Goal: Register for event/course

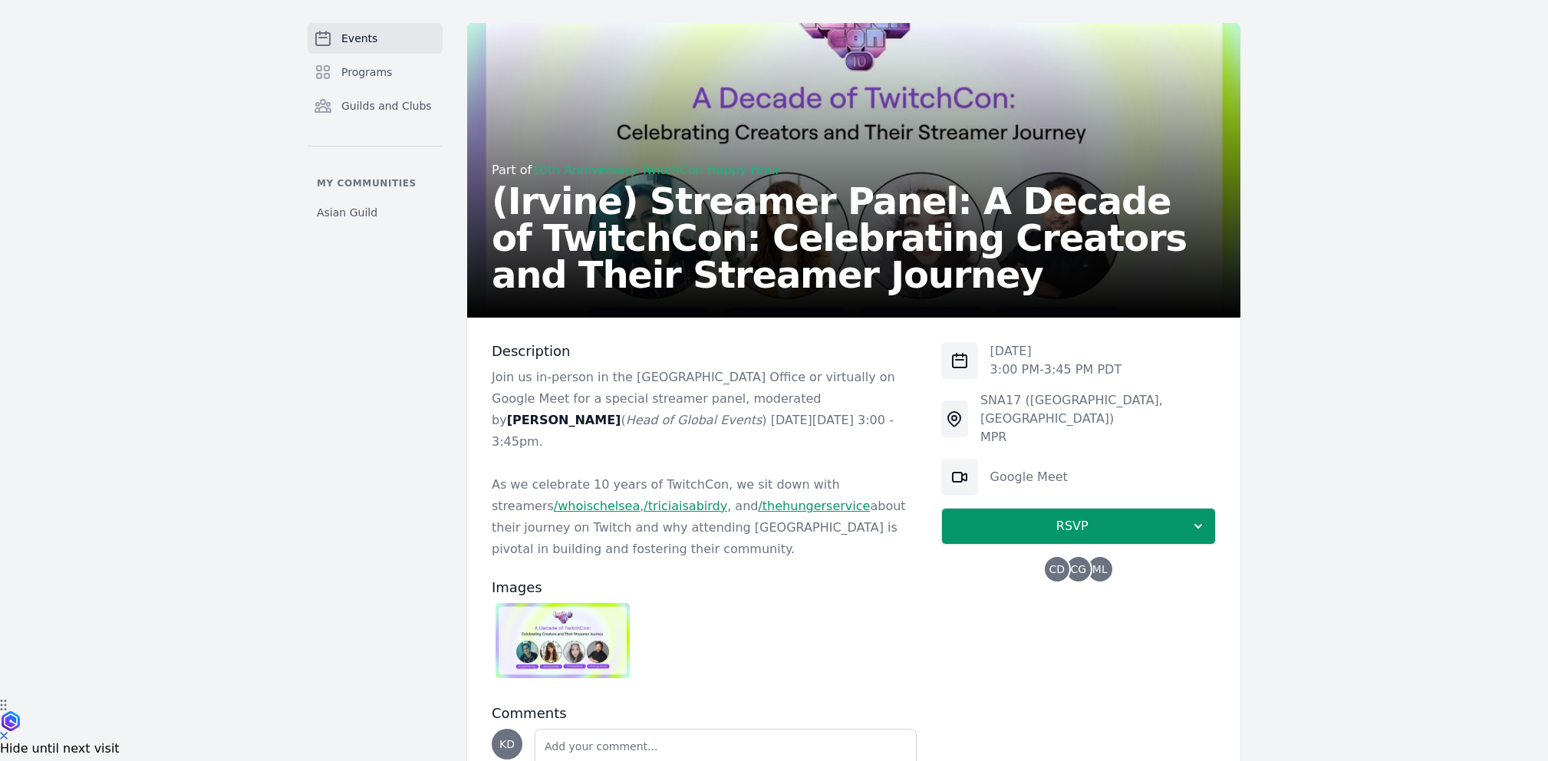
scroll to position [170, 0]
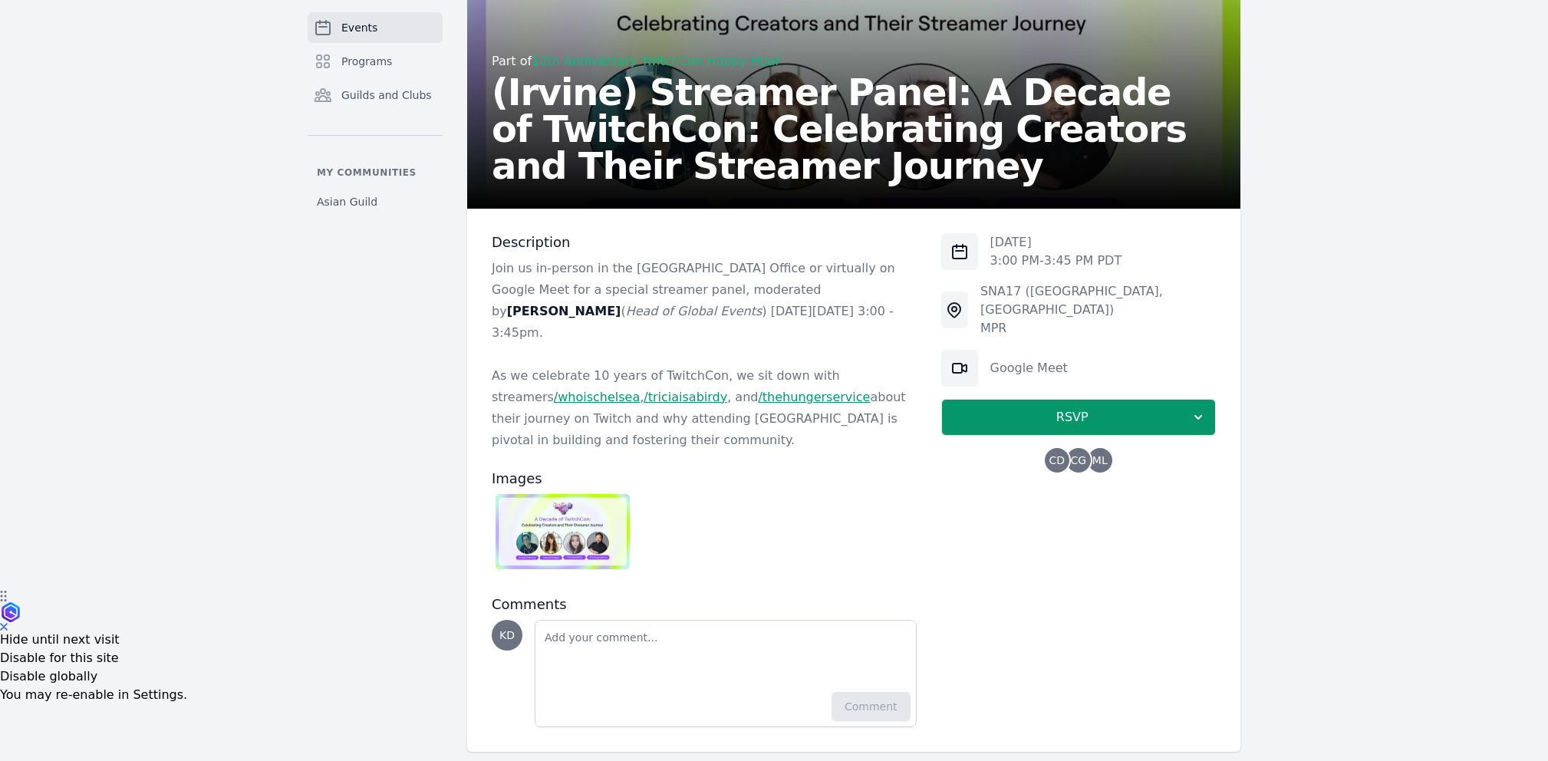
click at [599, 503] on img at bounding box center [563, 531] width 134 height 75
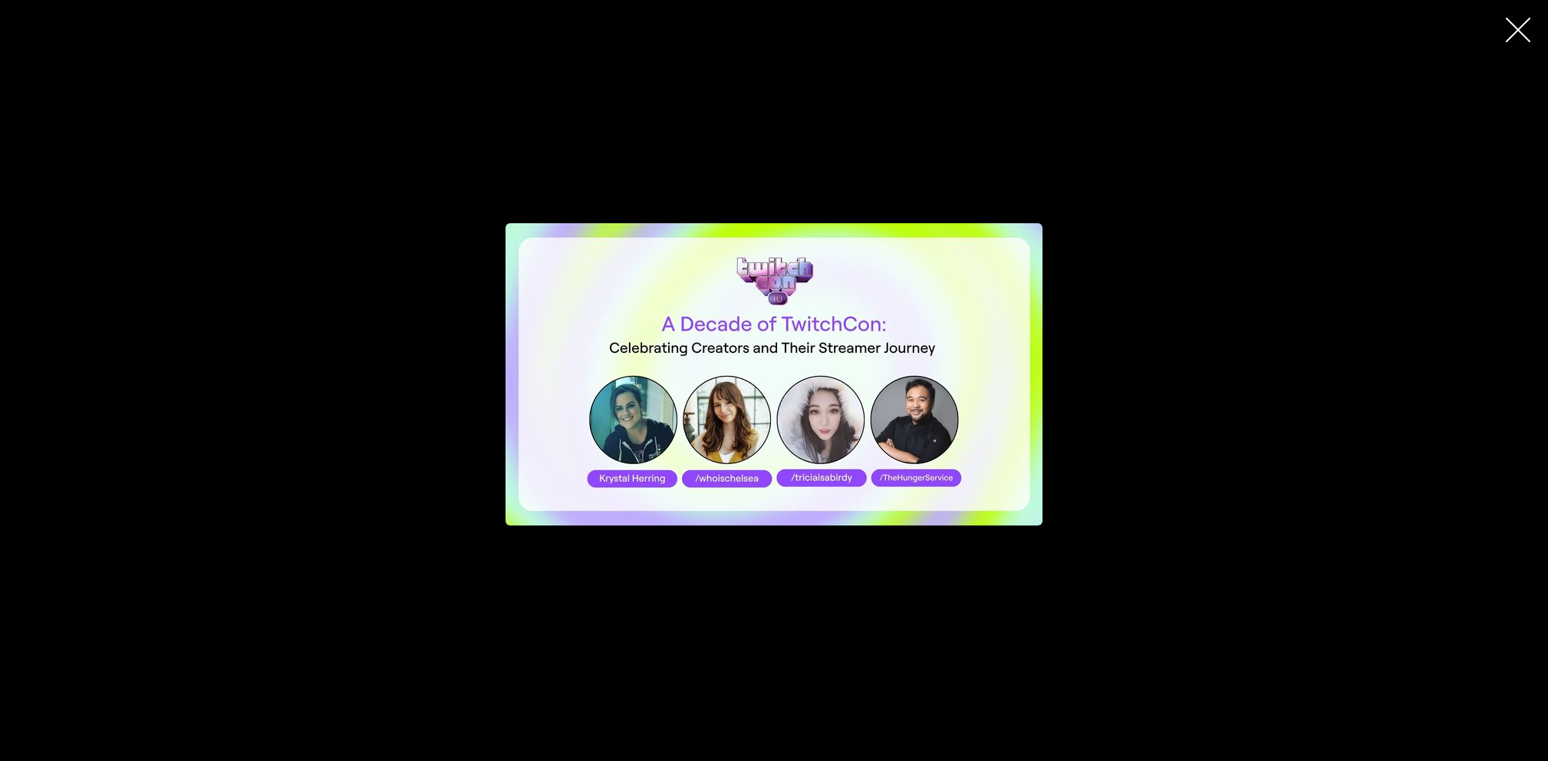
click at [1152, 237] on div "button" at bounding box center [773, 375] width 799 height 536
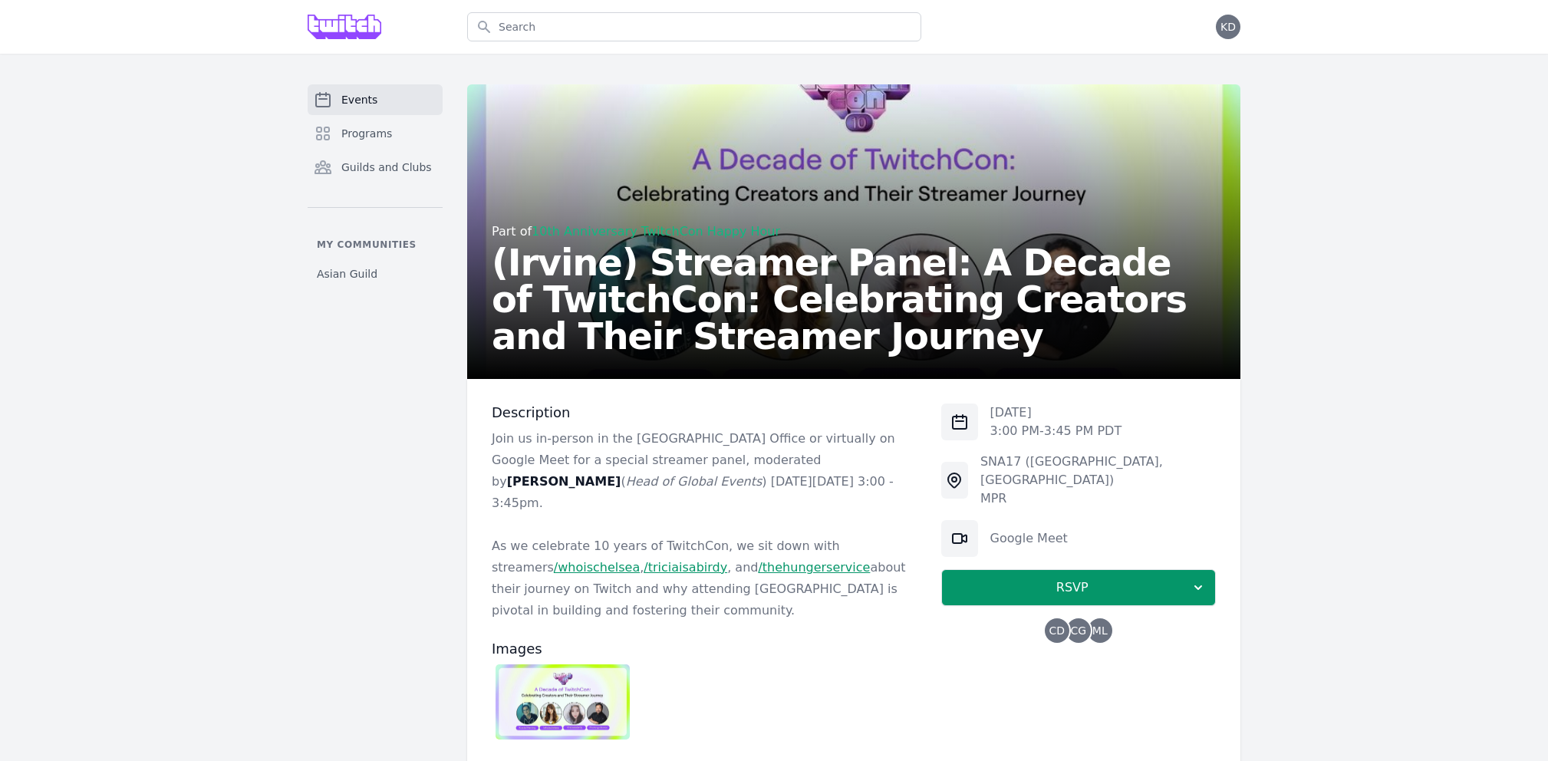
scroll to position [170, 0]
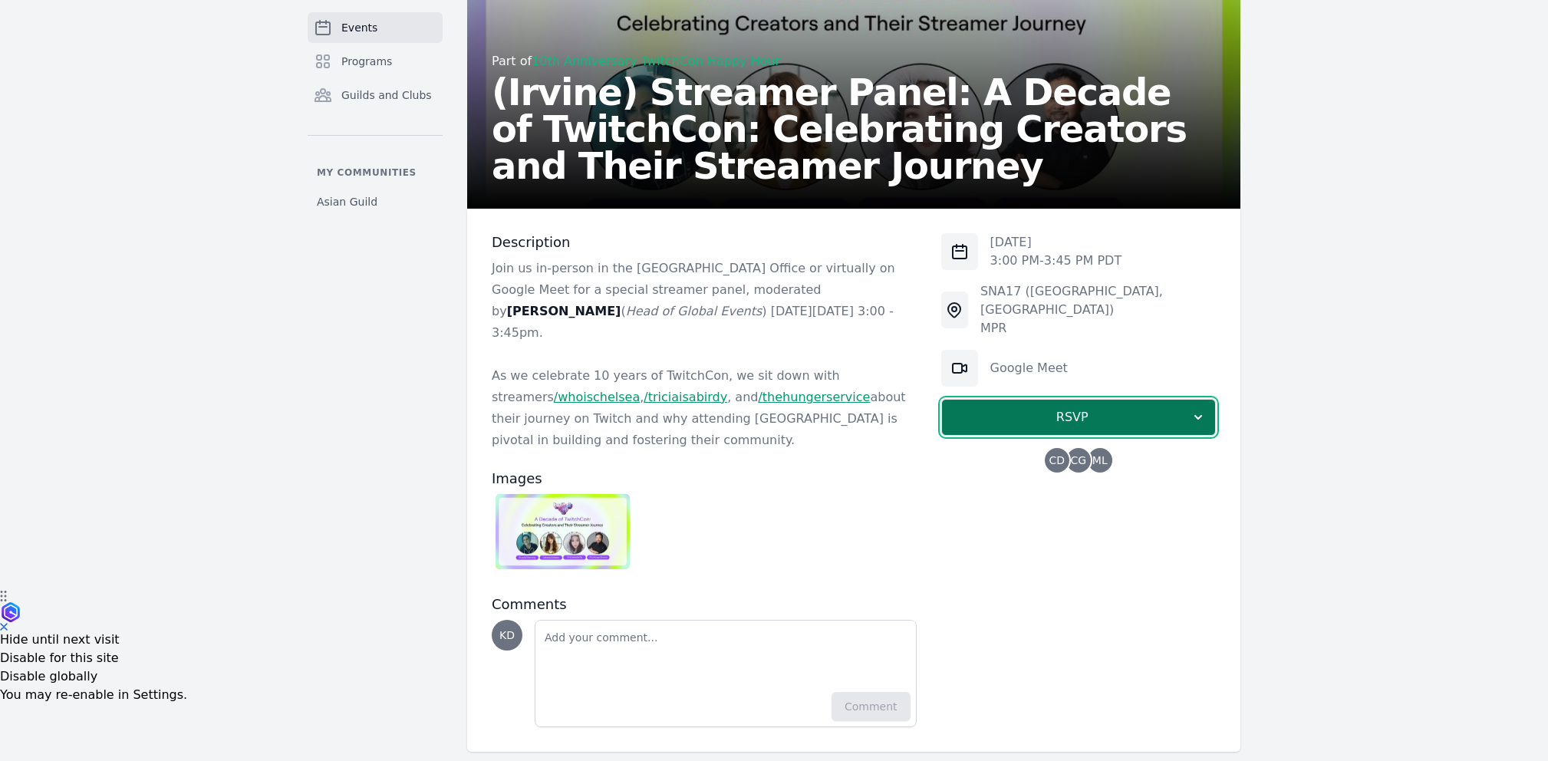
click at [1101, 408] on span "RSVP" at bounding box center [1072, 417] width 236 height 18
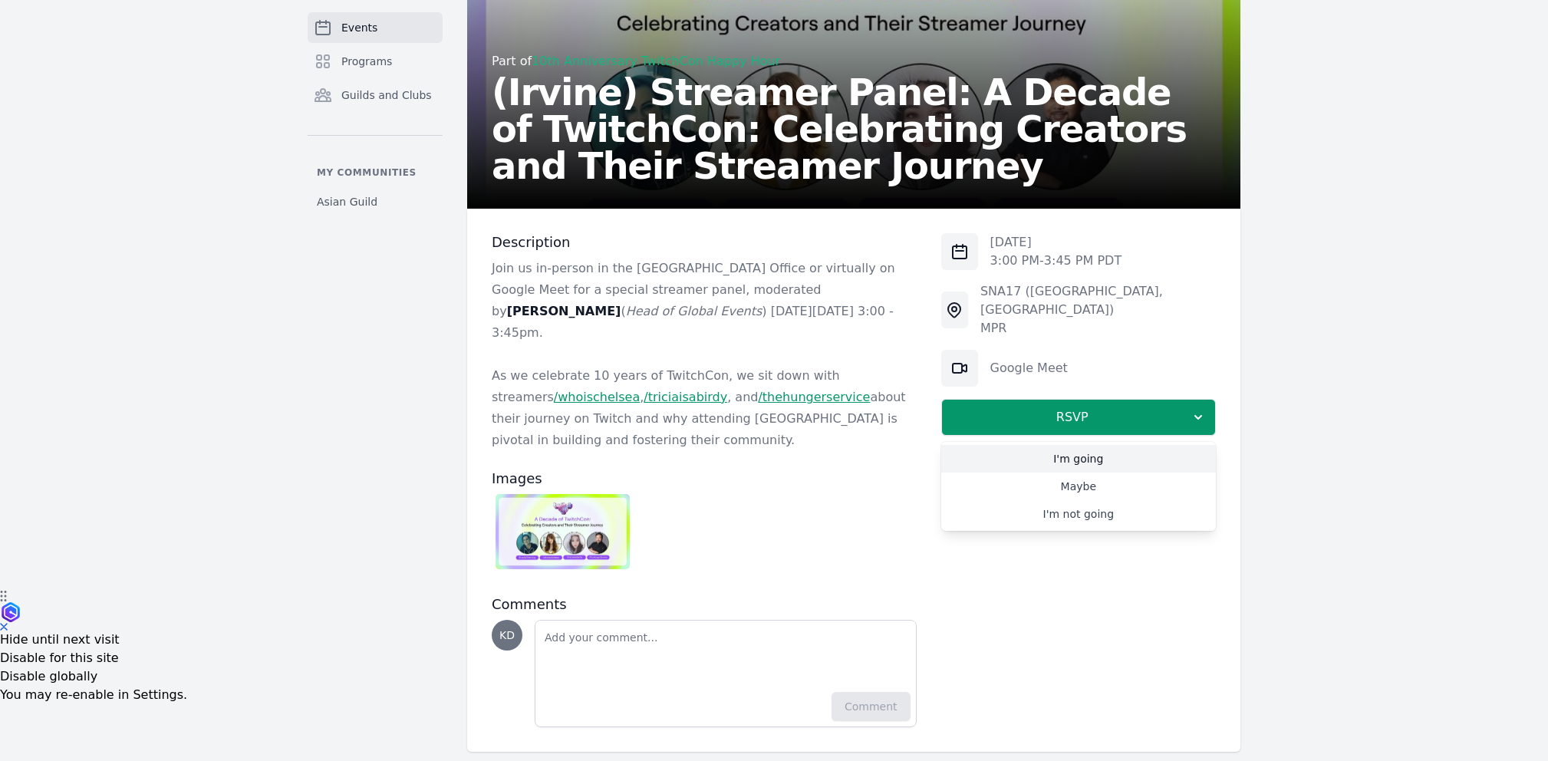
click at [1089, 445] on link "I'm going" at bounding box center [1078, 459] width 275 height 28
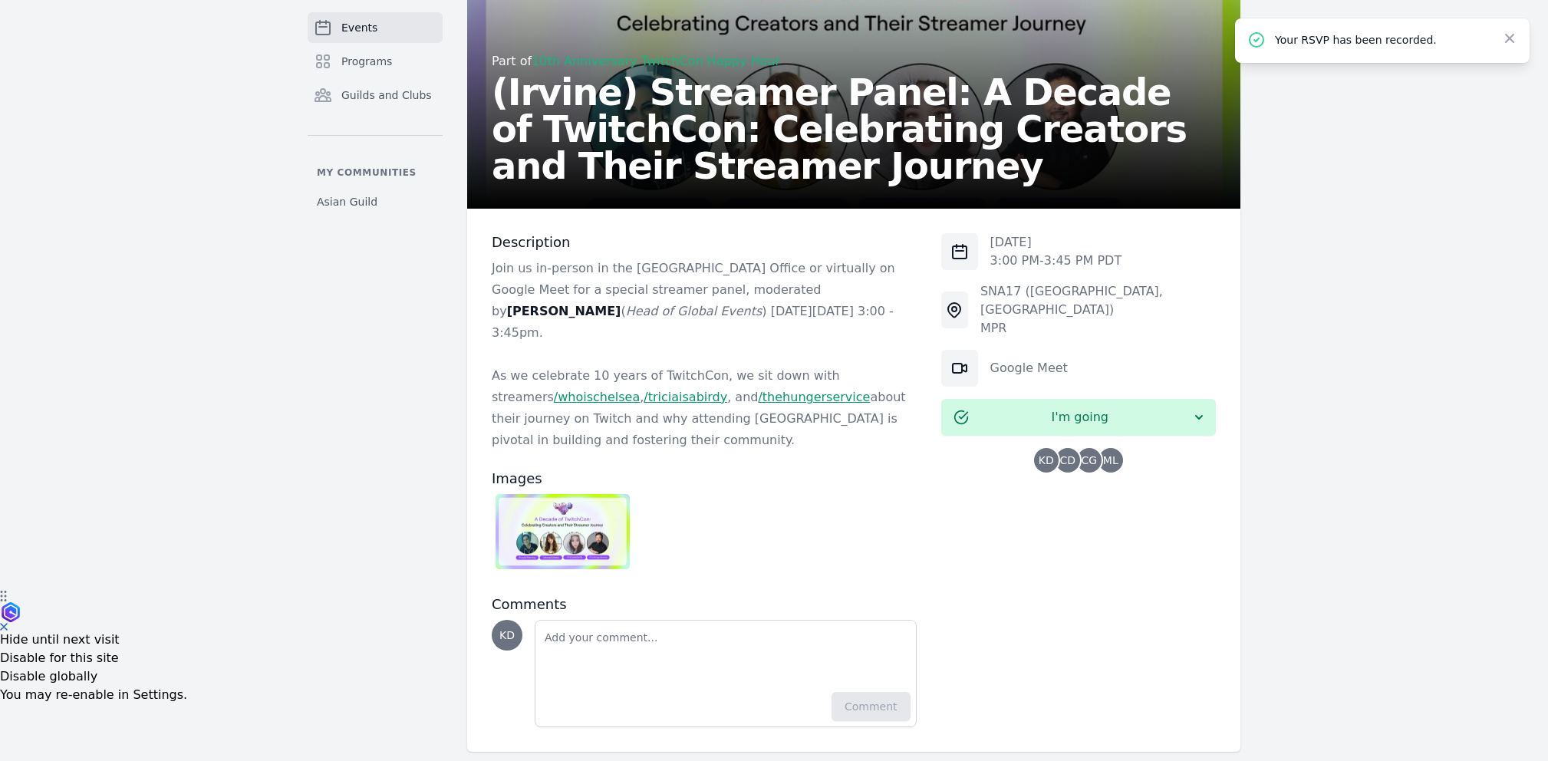
click at [607, 509] on img at bounding box center [563, 531] width 134 height 75
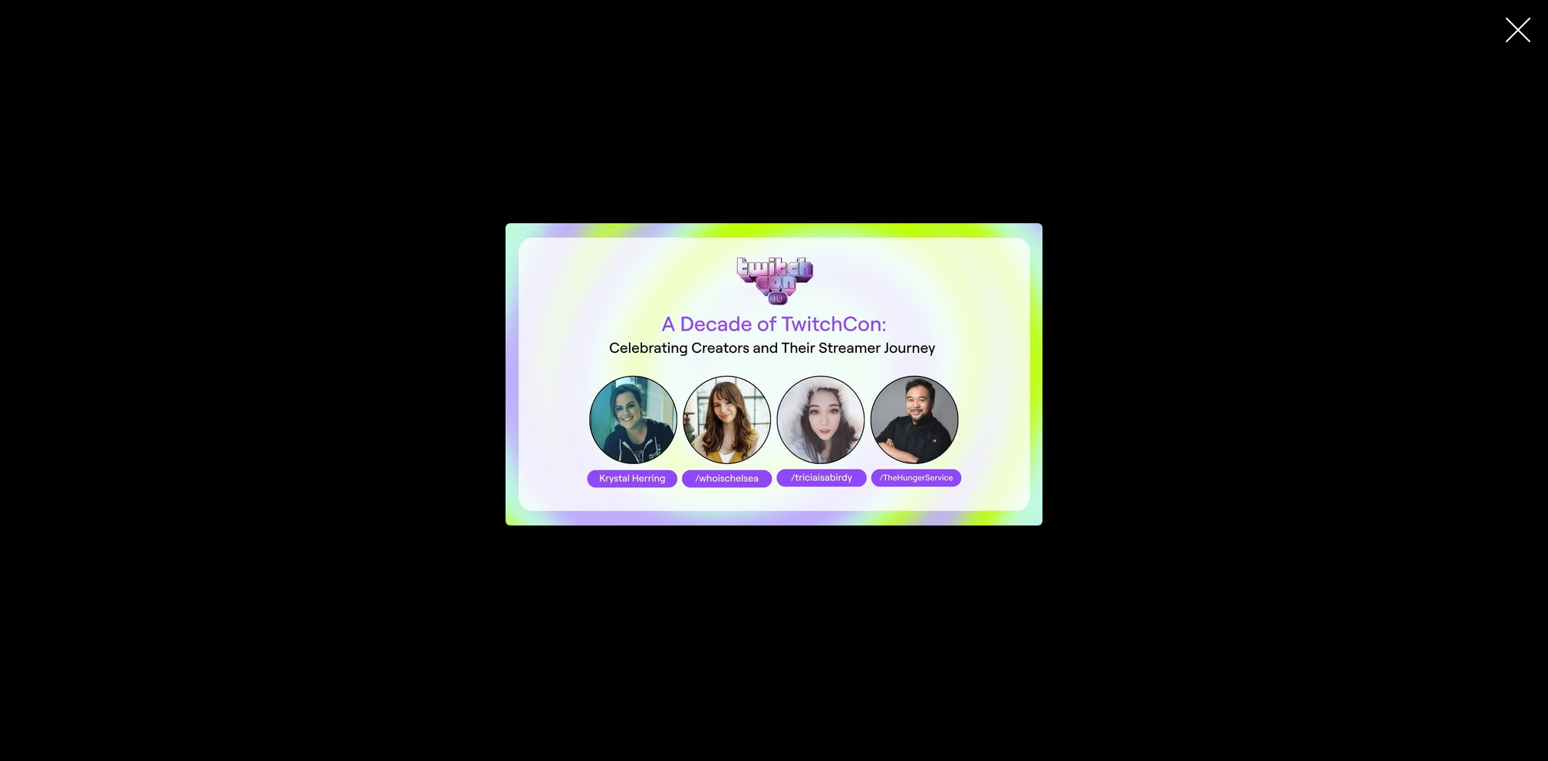
click at [1519, 26] on icon "button" at bounding box center [1518, 30] width 25 height 25
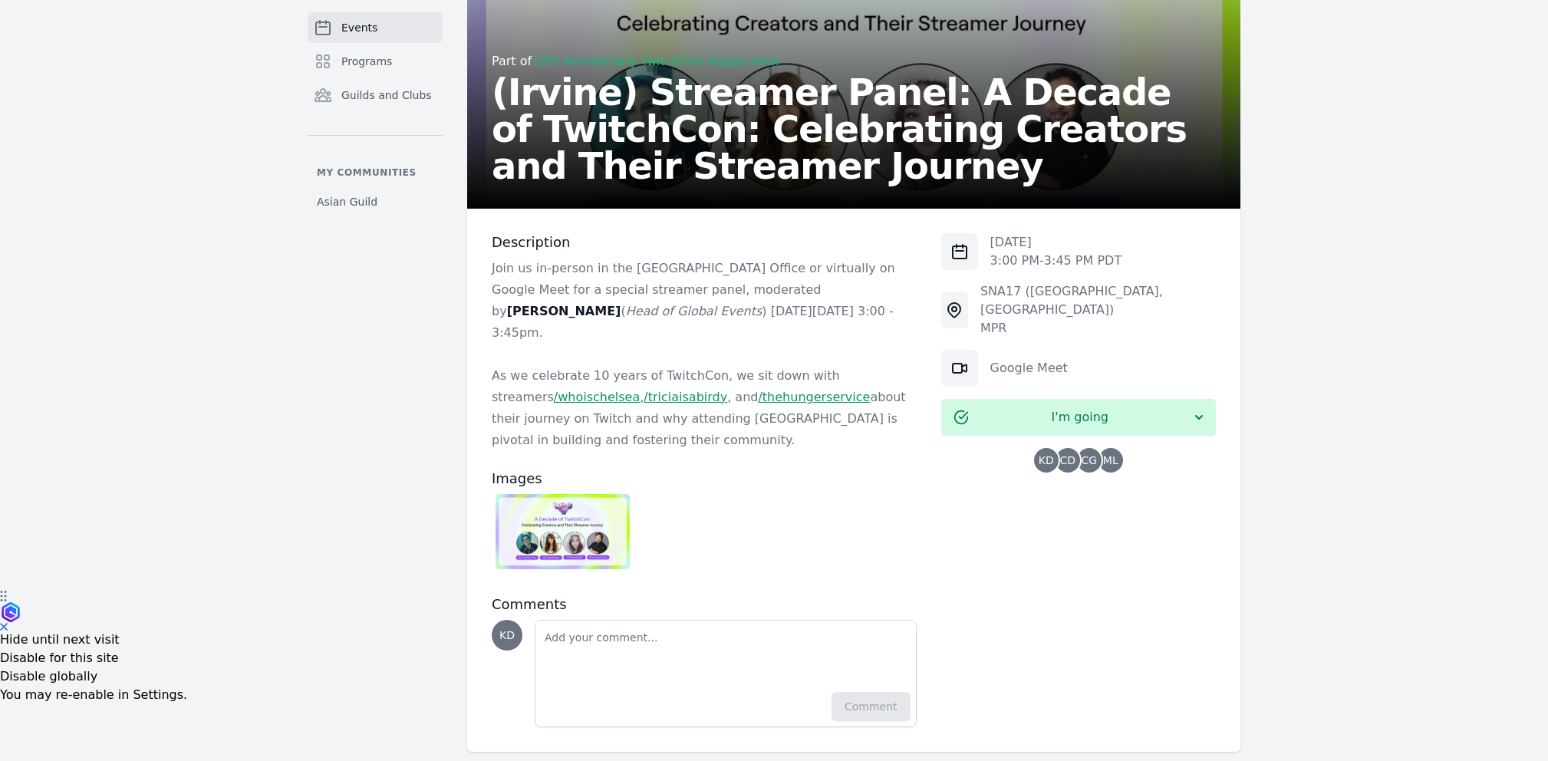
scroll to position [0, 0]
